Goal: Register for event/course

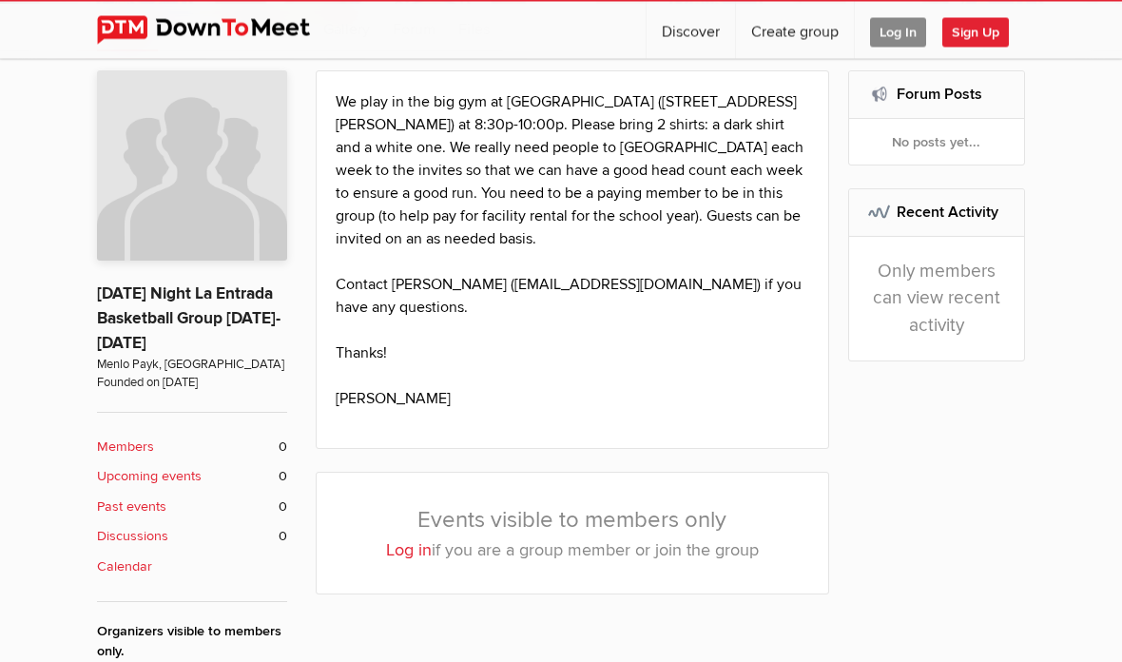
click at [398, 540] on link "Log in" at bounding box center [409, 550] width 46 height 21
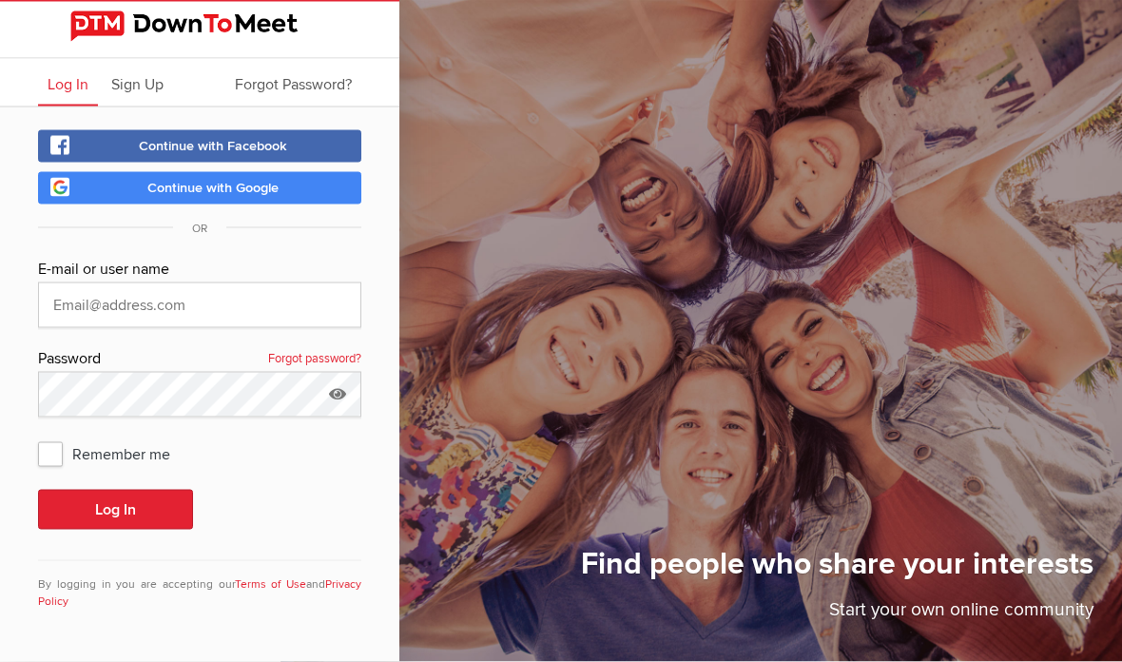
scroll to position [76, 0]
click at [112, 172] on link "Continue with Google" at bounding box center [199, 188] width 323 height 32
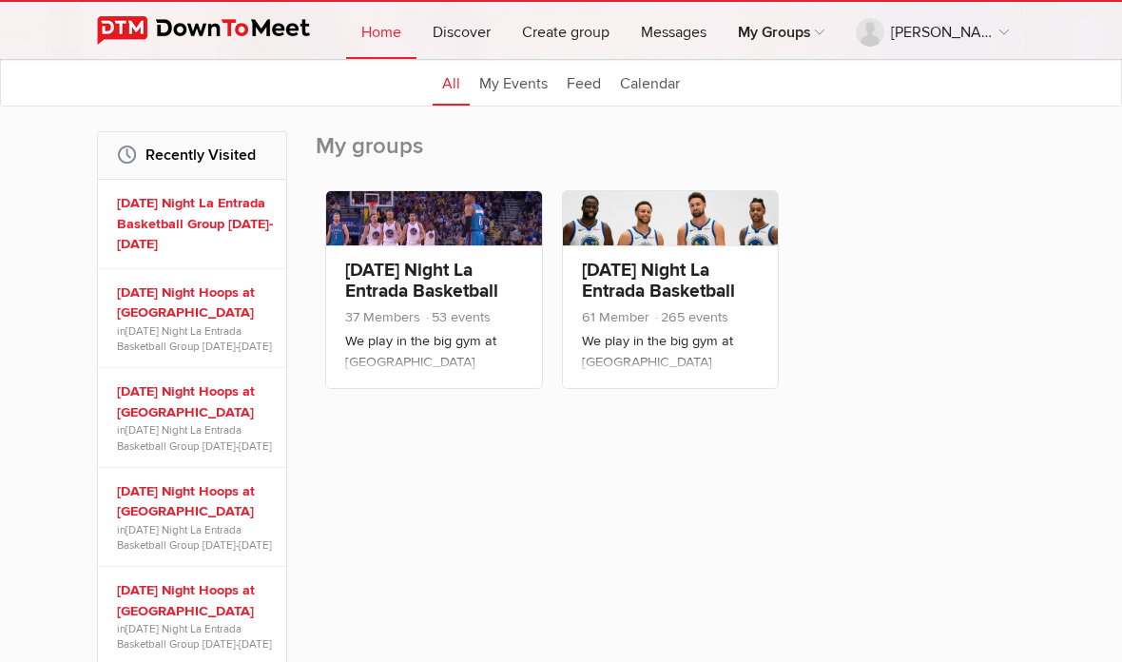
scroll to position [227, 0]
click at [152, 218] on link "[DATE] Night La Entrada Basketball Group [DATE]-[DATE]" at bounding box center [195, 225] width 156 height 62
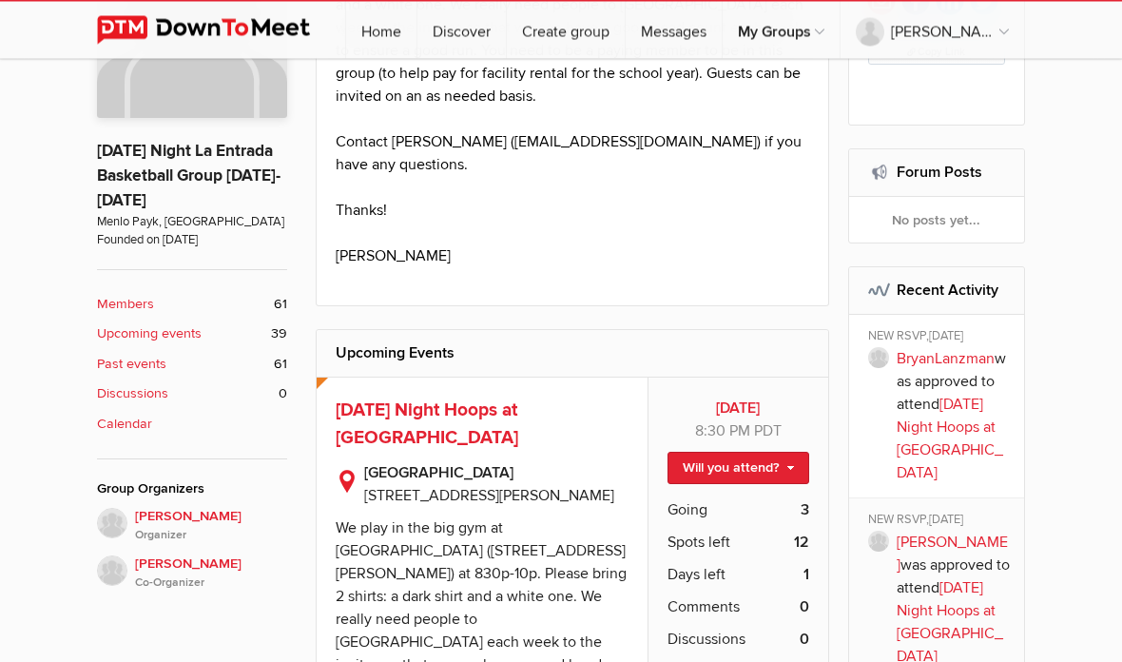
scroll to position [478, 0]
click at [787, 452] on link "Will you attend?" at bounding box center [738, 468] width 142 height 32
click at [724, 494] on link "I'm going" at bounding box center [722, 508] width 171 height 29
click at [705, 498] on span "Going" at bounding box center [687, 509] width 40 height 23
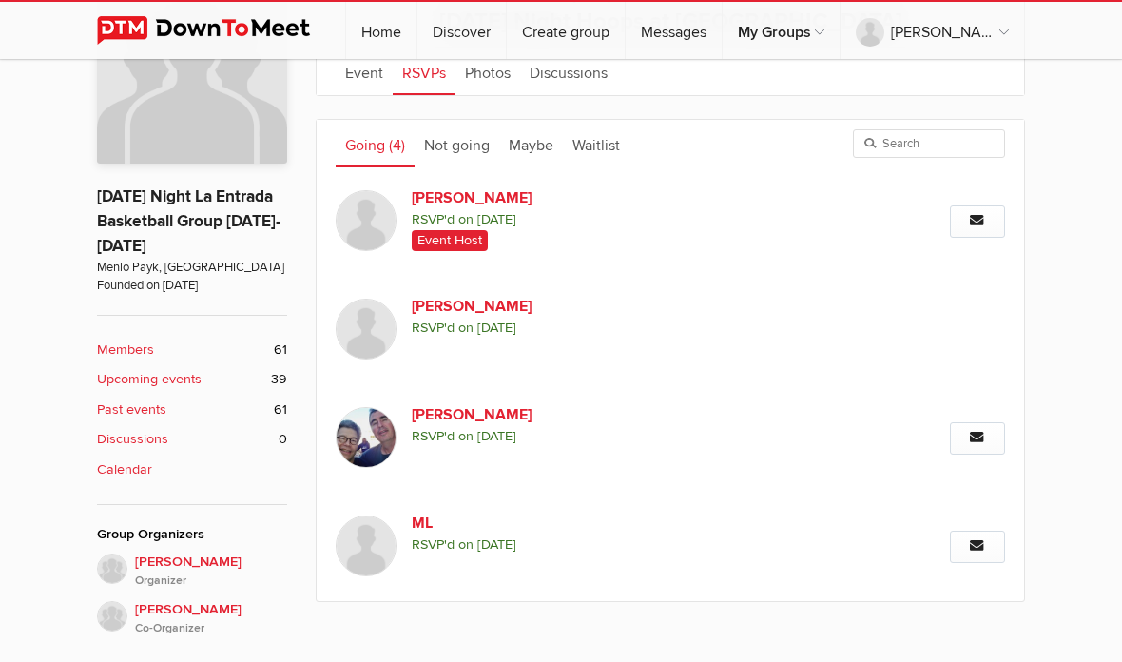
scroll to position [456, 0]
